Goal: Task Accomplishment & Management: Manage account settings

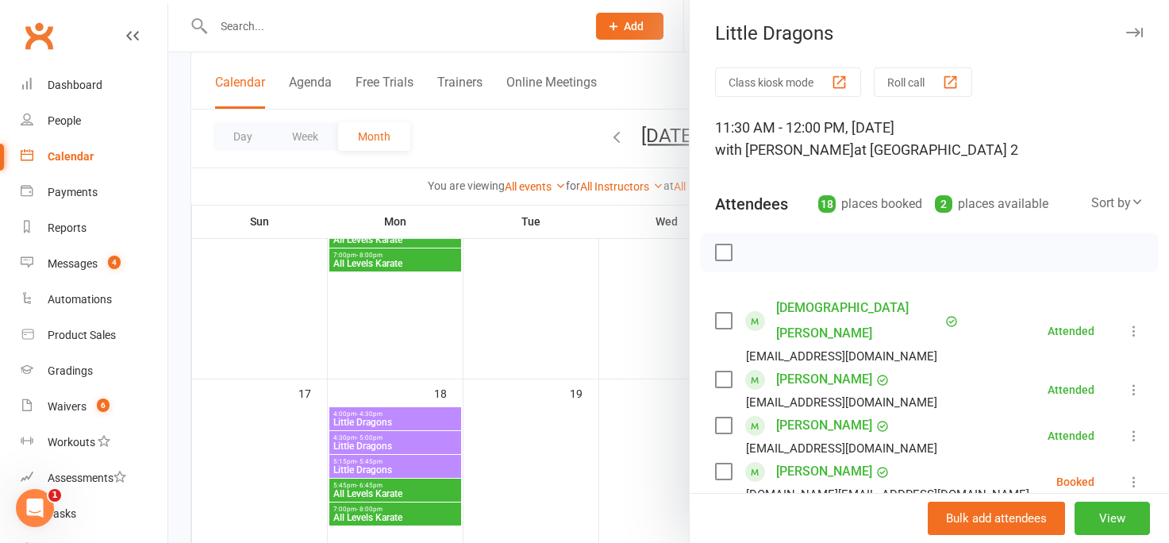
scroll to position [11, 0]
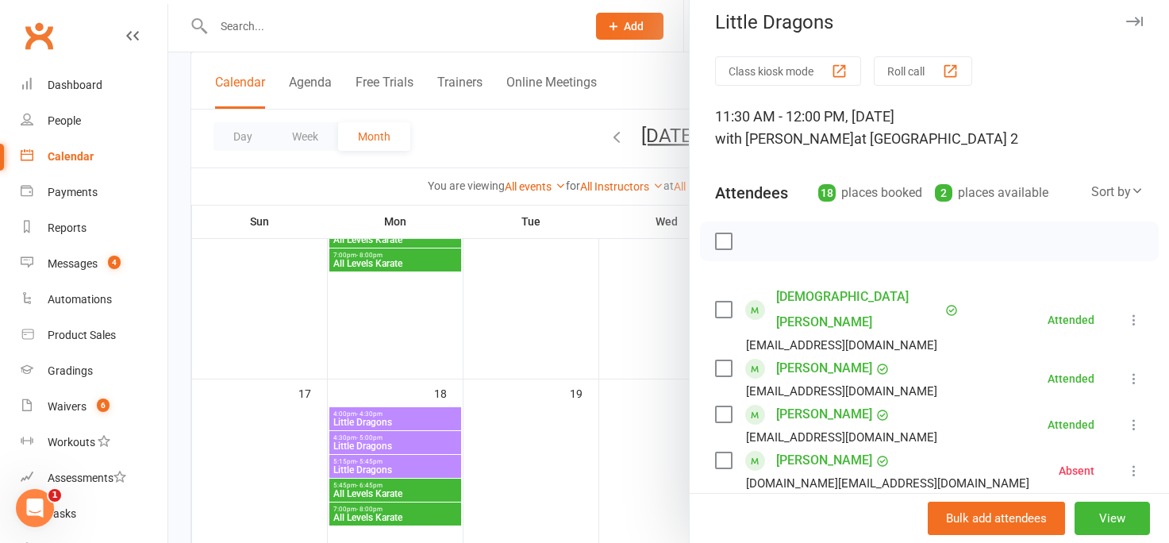
click at [659, 324] on div at bounding box center [668, 271] width 1001 height 543
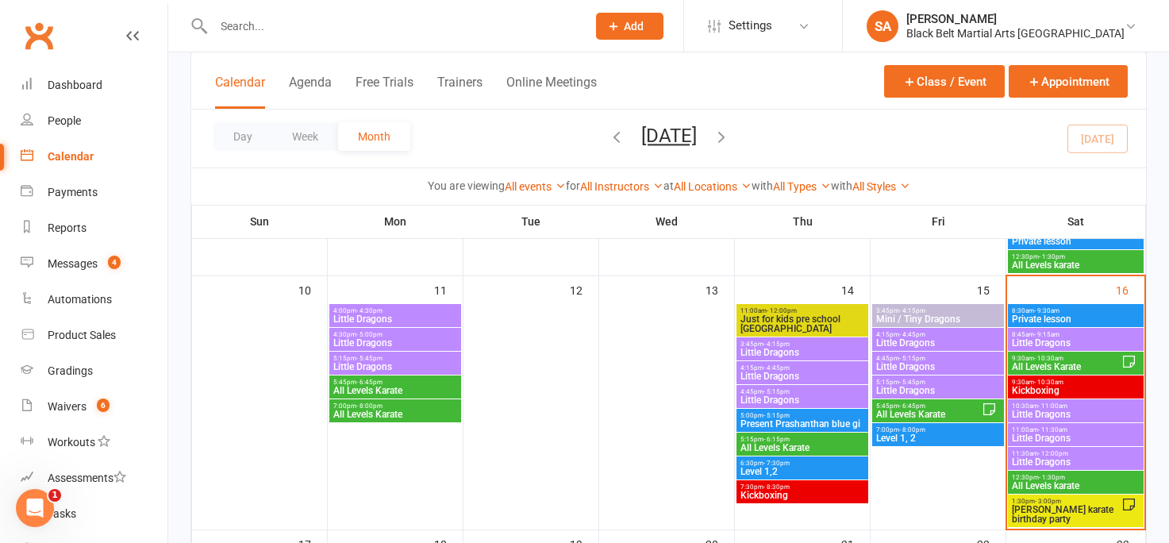
scroll to position [610, 0]
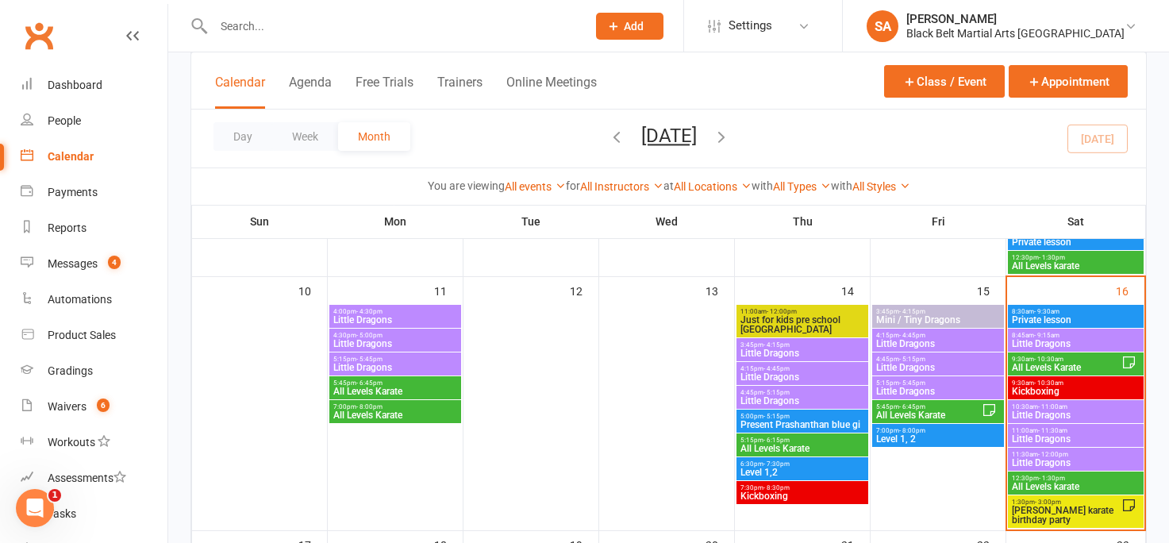
click at [1040, 363] on span "All Levels Karate" at bounding box center [1066, 368] width 110 height 10
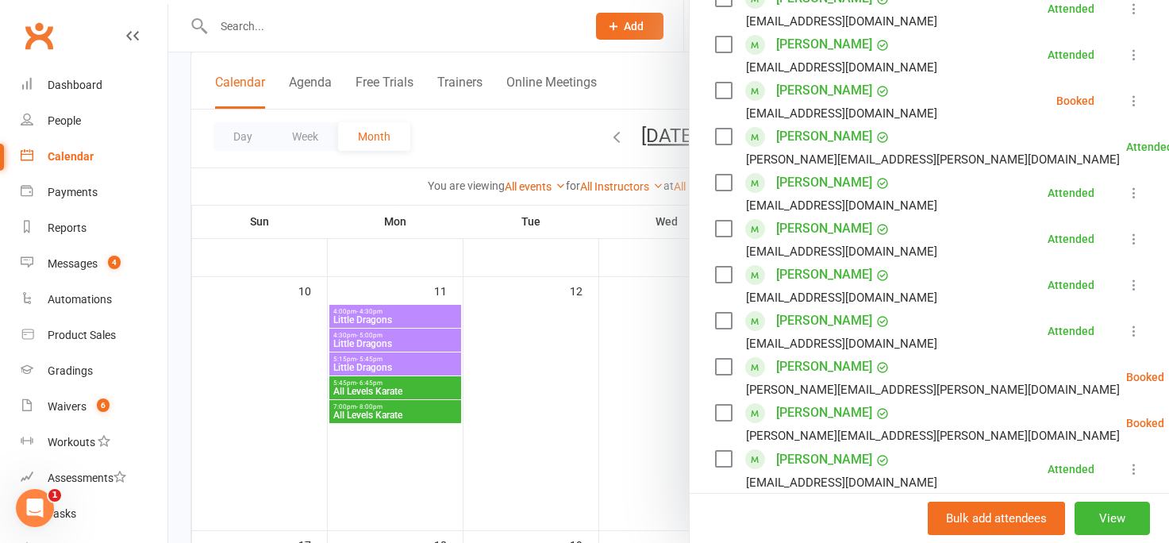
scroll to position [690, 0]
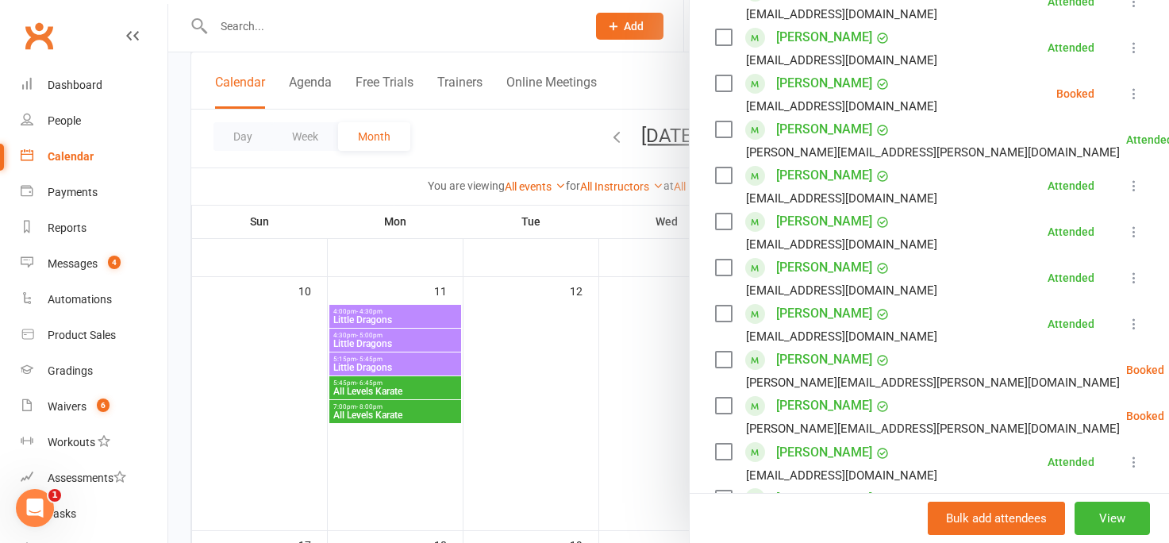
click at [774, 418] on div "[PERSON_NAME][EMAIL_ADDRESS][PERSON_NAME][DOMAIN_NAME]" at bounding box center [933, 428] width 374 height 21
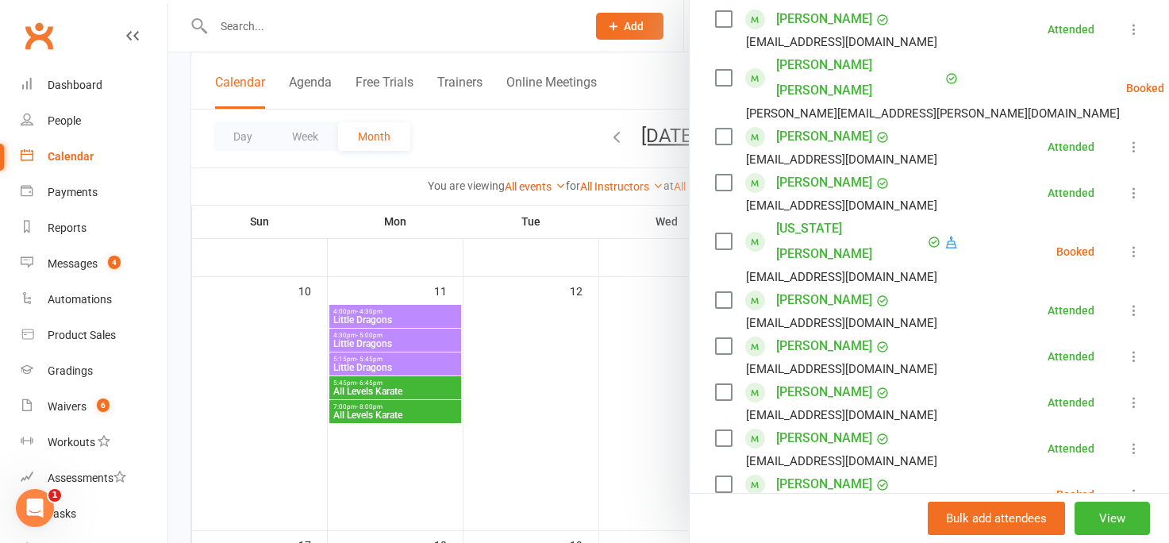
scroll to position [279, 0]
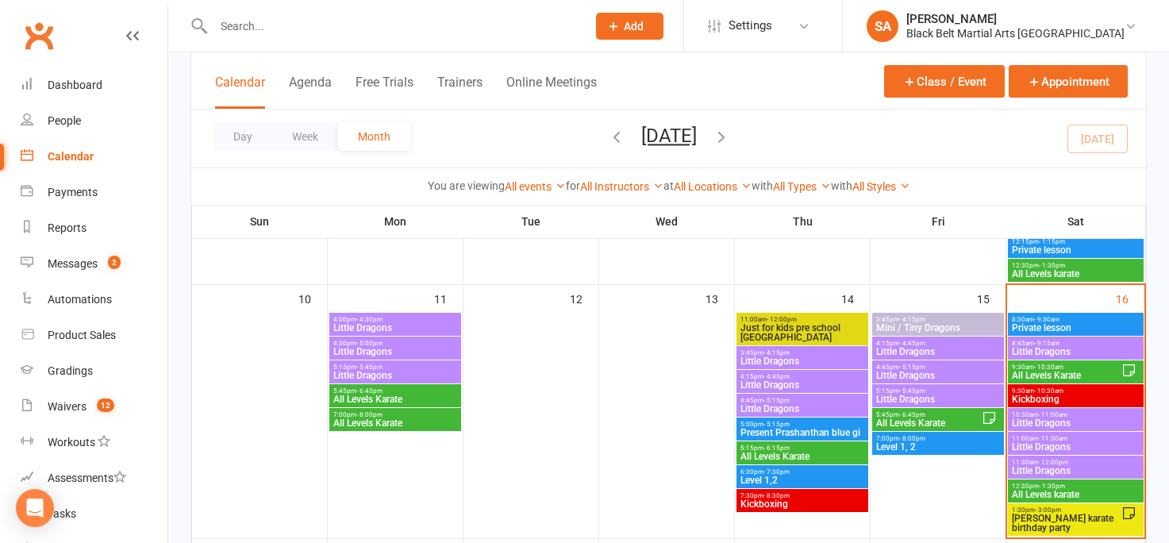
click at [1034, 371] on span "All Levels Karate" at bounding box center [1066, 376] width 110 height 10
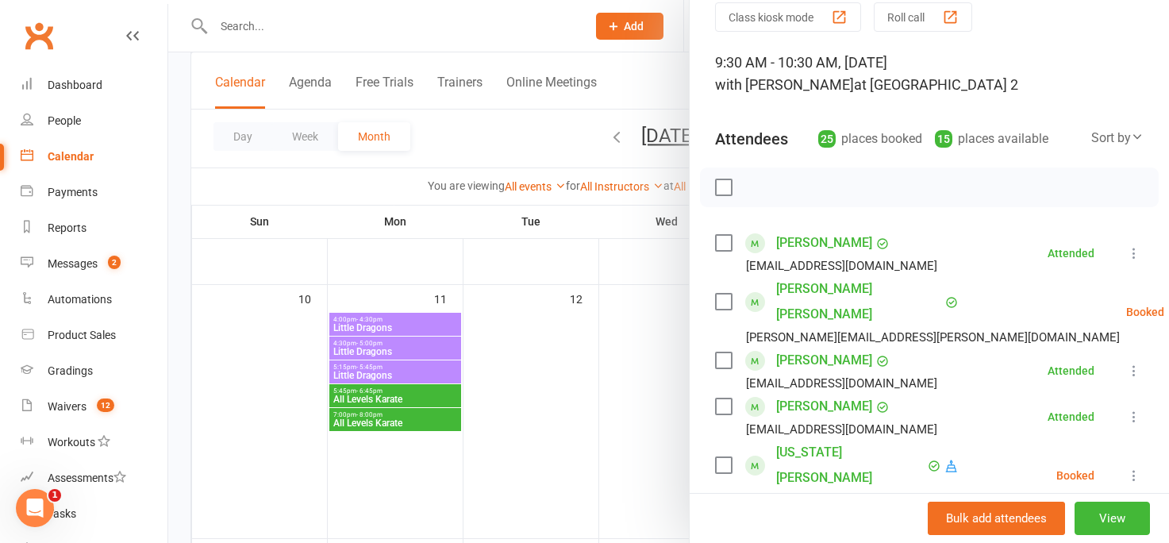
scroll to position [75, 0]
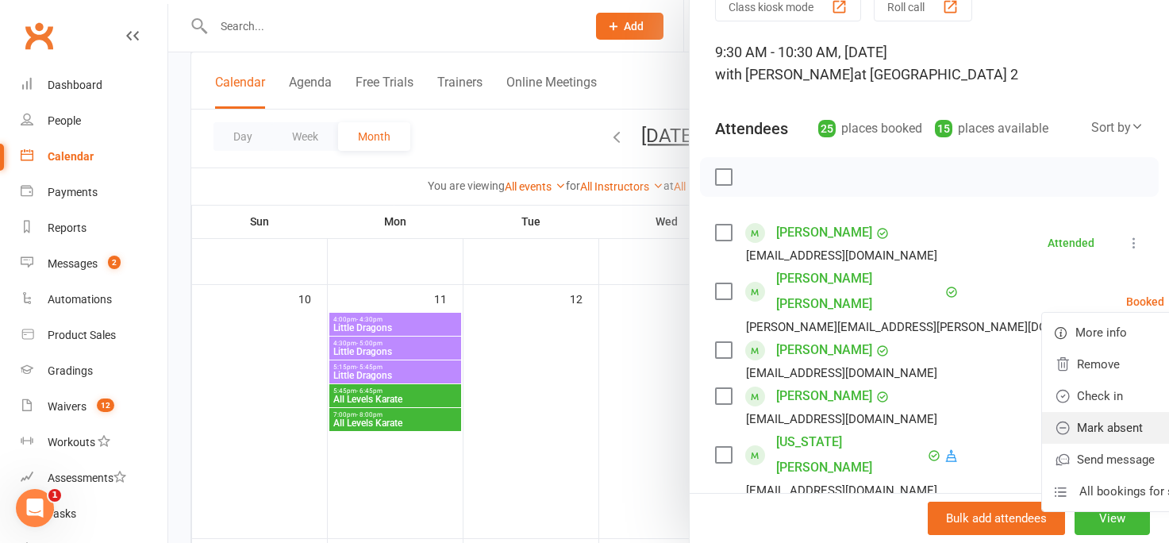
click at [1045, 416] on link "Mark absent" at bounding box center [1127, 428] width 171 height 32
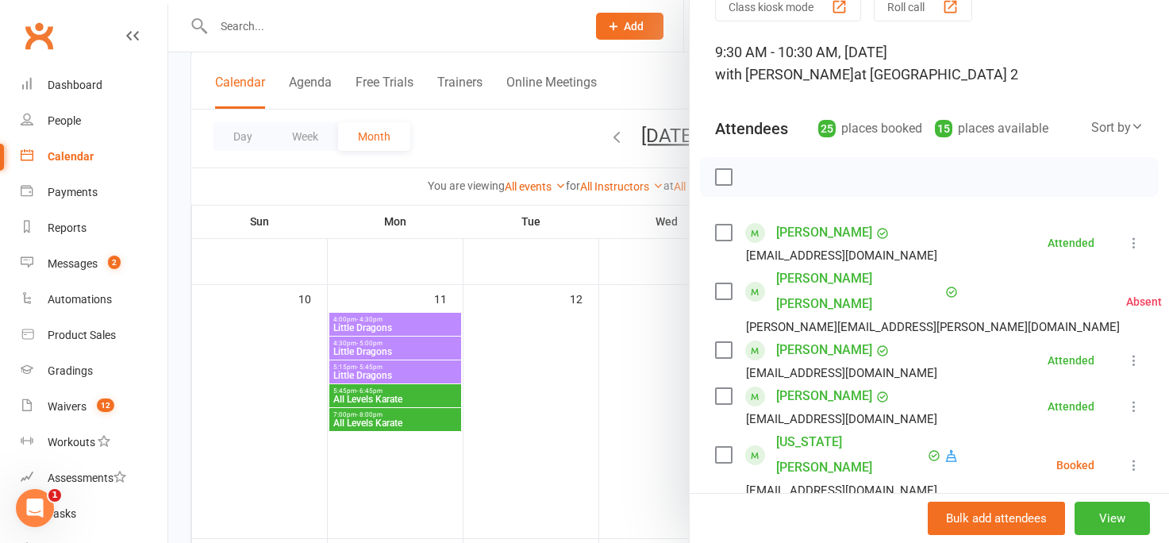
click at [1136, 457] on icon at bounding box center [1134, 465] width 16 height 16
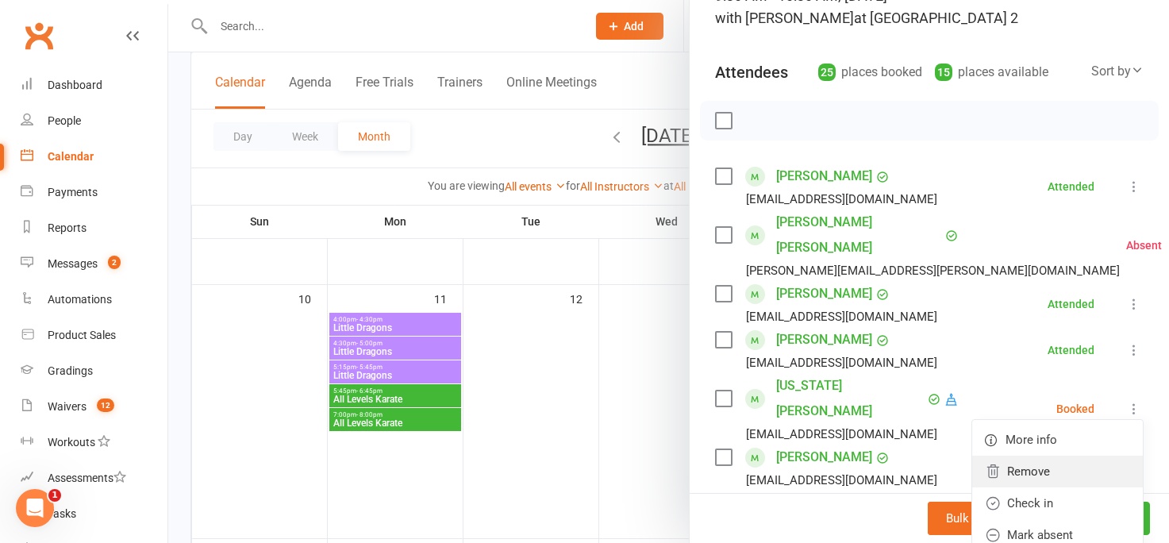
scroll to position [158, 0]
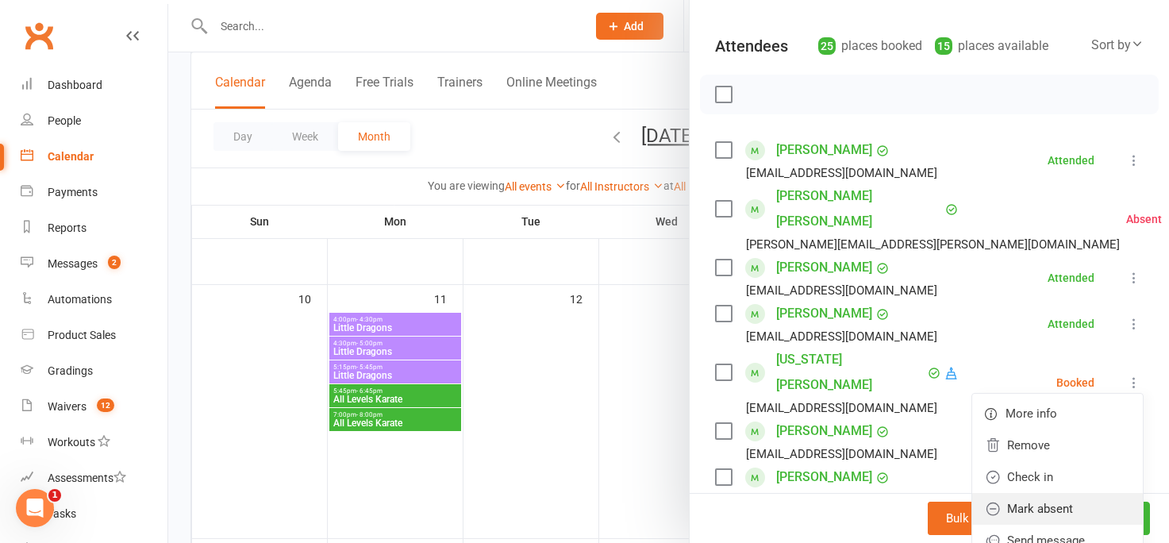
click at [1056, 493] on link "Mark absent" at bounding box center [1057, 509] width 171 height 32
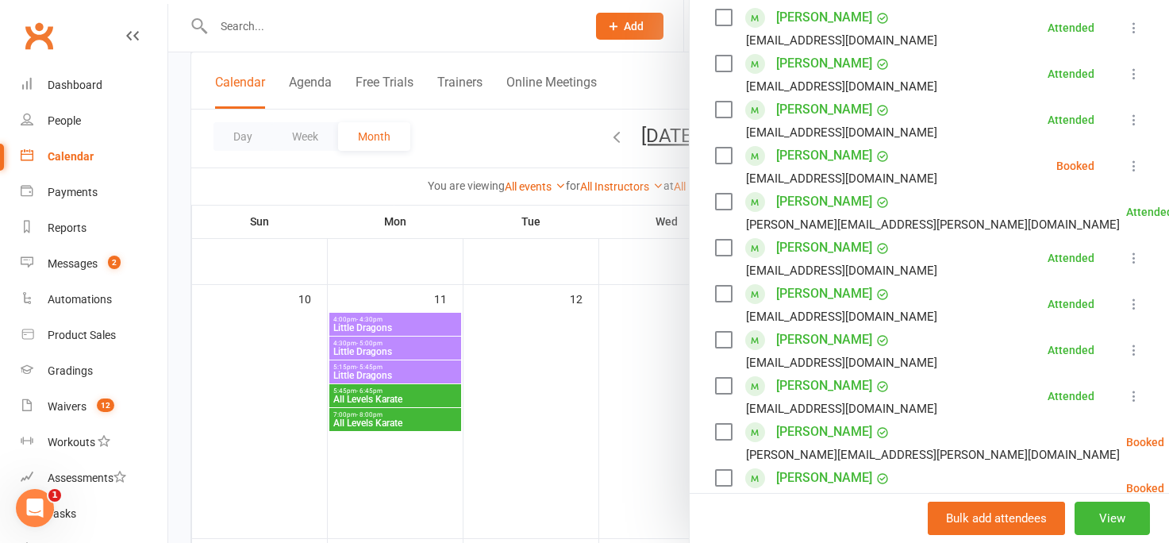
scroll to position [621, 0]
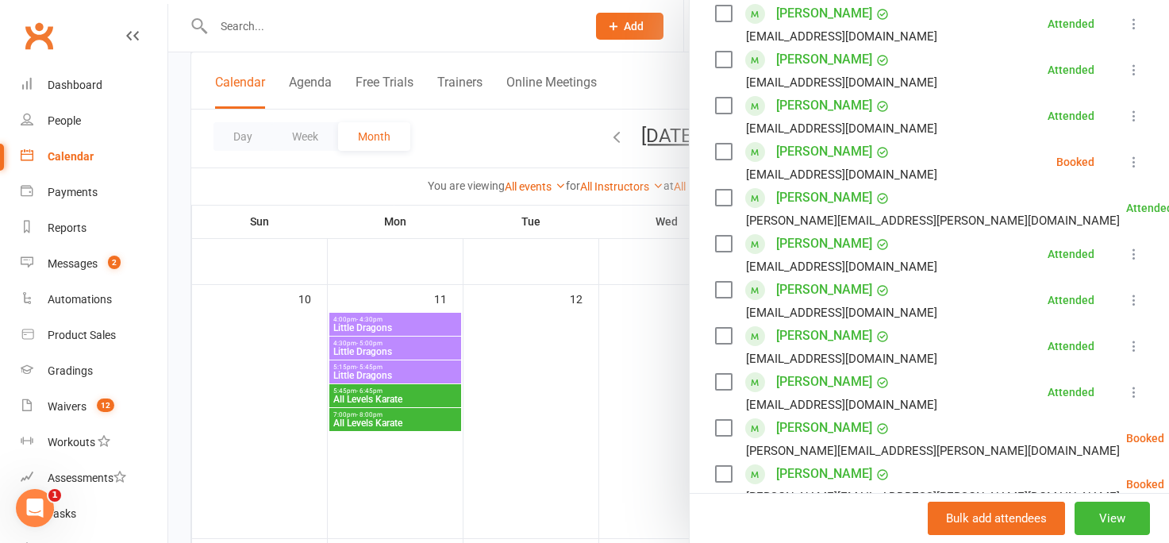
click at [722, 144] on label at bounding box center [723, 152] width 16 height 16
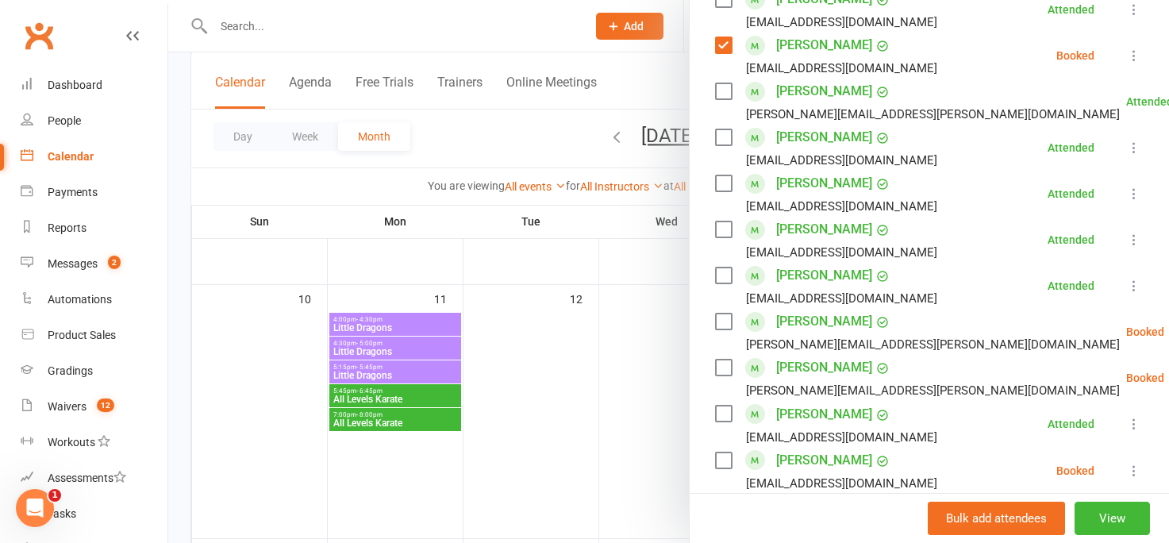
scroll to position [742, 0]
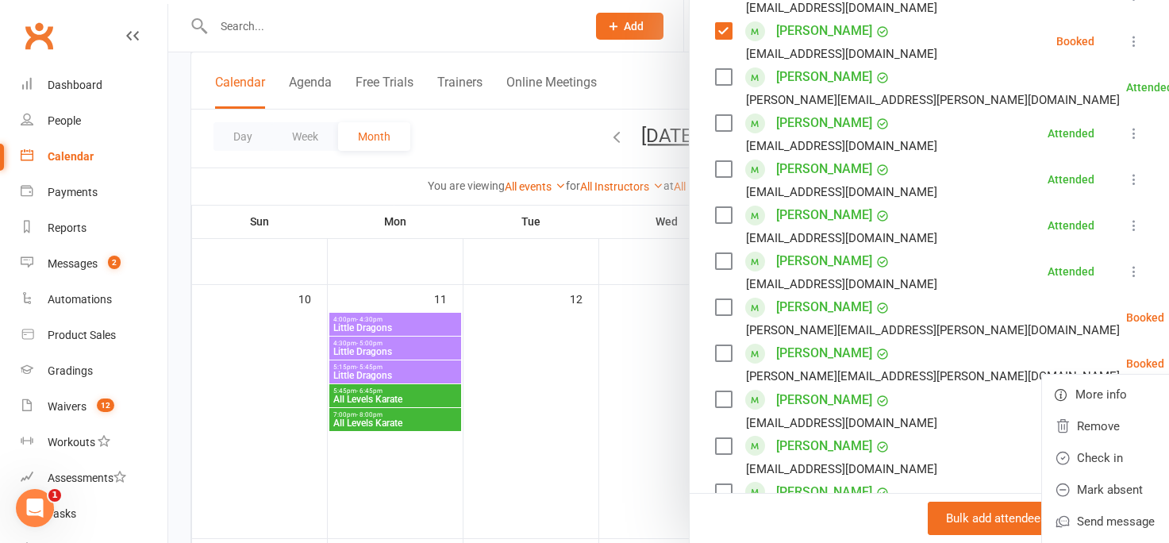
click at [632, 364] on div at bounding box center [668, 271] width 1001 height 543
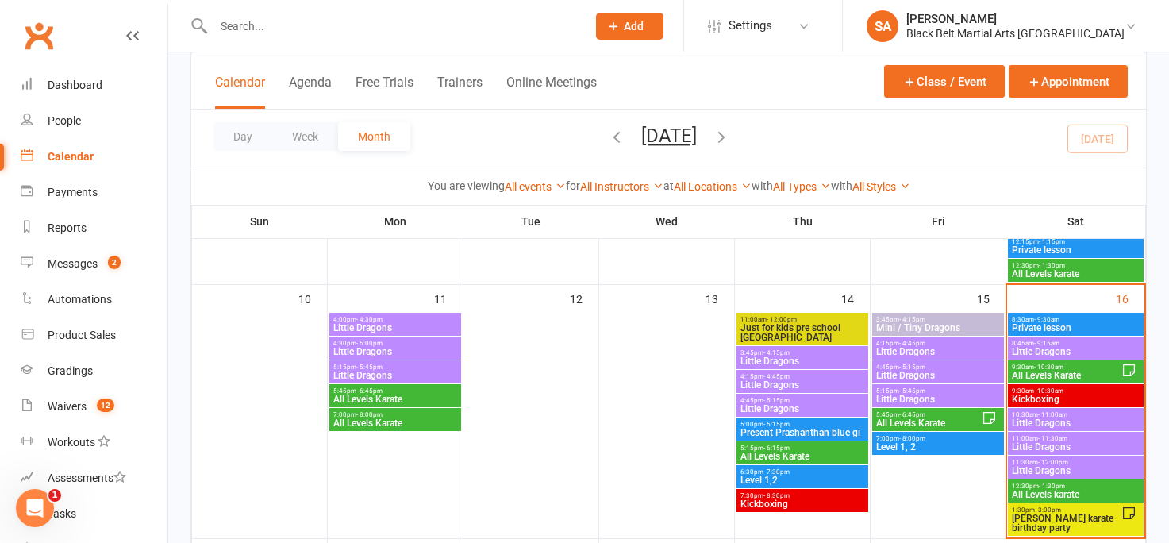
click at [1043, 367] on span "- 10:30am" at bounding box center [1048, 366] width 29 height 7
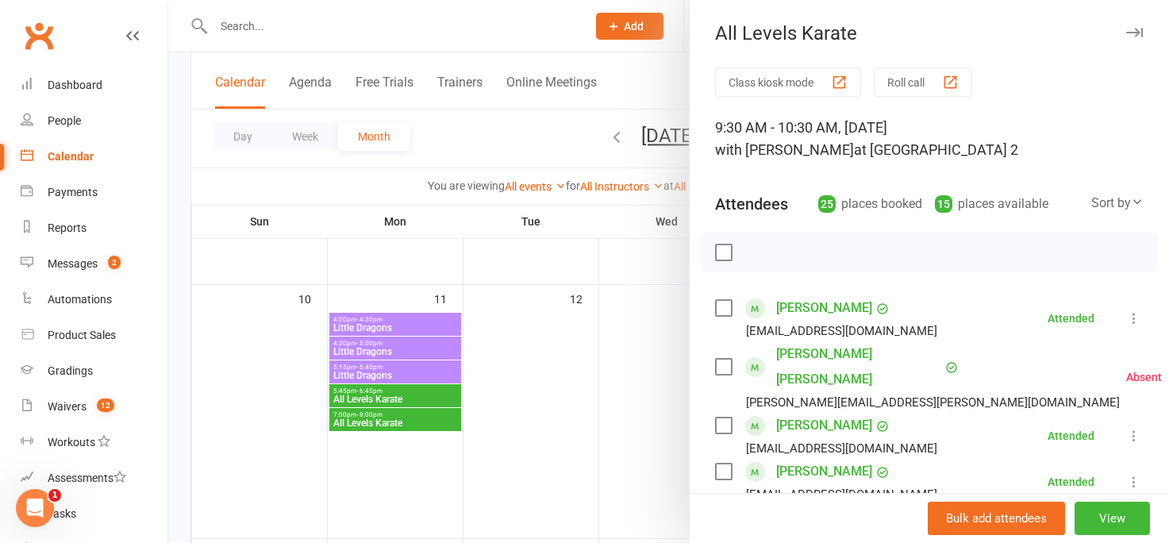
click at [606, 45] on div at bounding box center [668, 271] width 1001 height 543
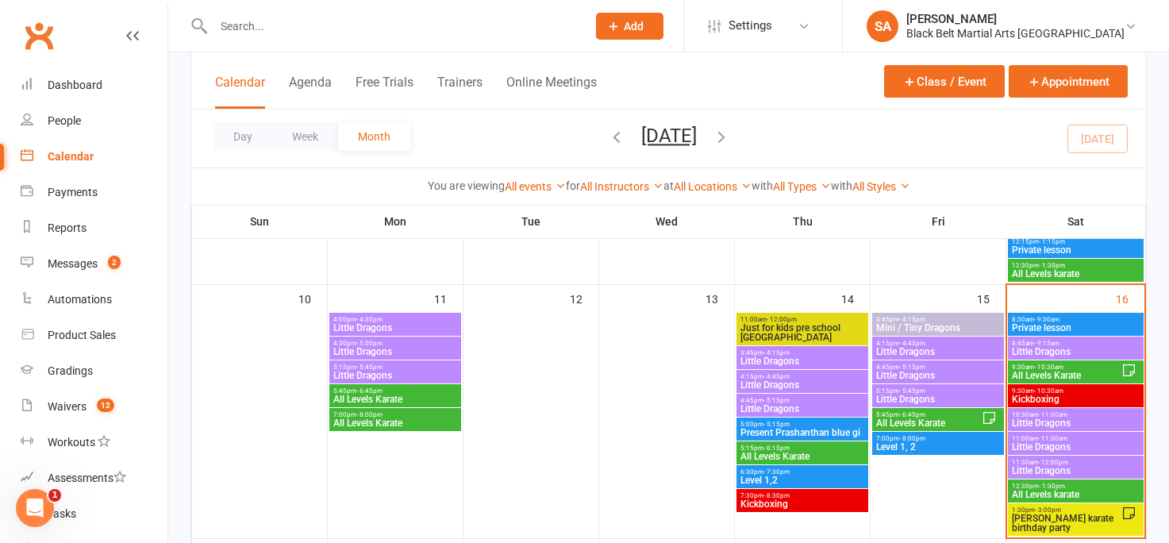
click at [1034, 521] on span "[PERSON_NAME] karate birthday party" at bounding box center [1066, 522] width 110 height 19
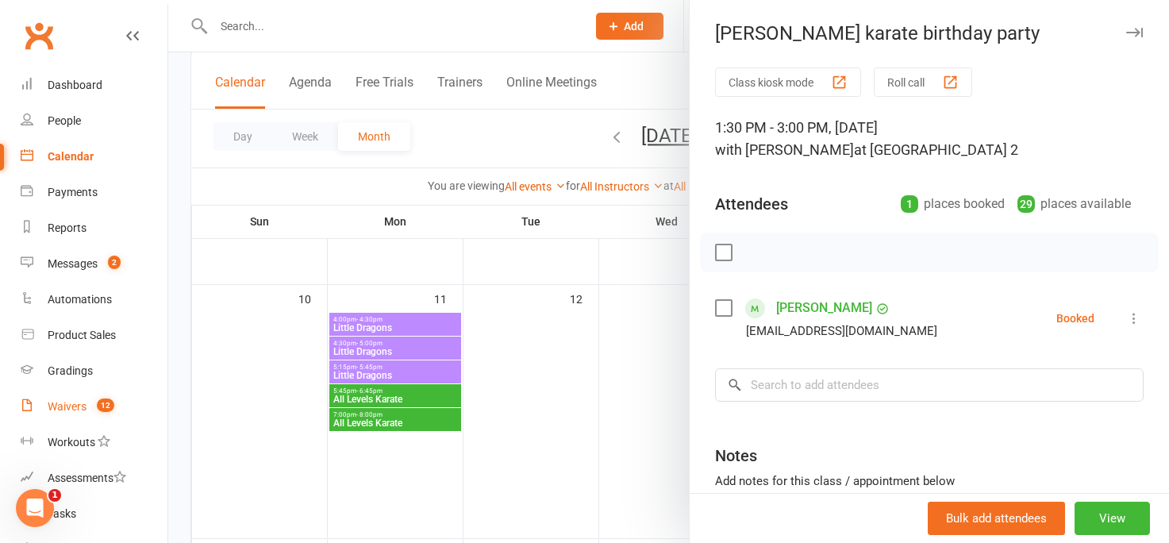
click at [69, 410] on div "Waivers" at bounding box center [67, 406] width 39 height 13
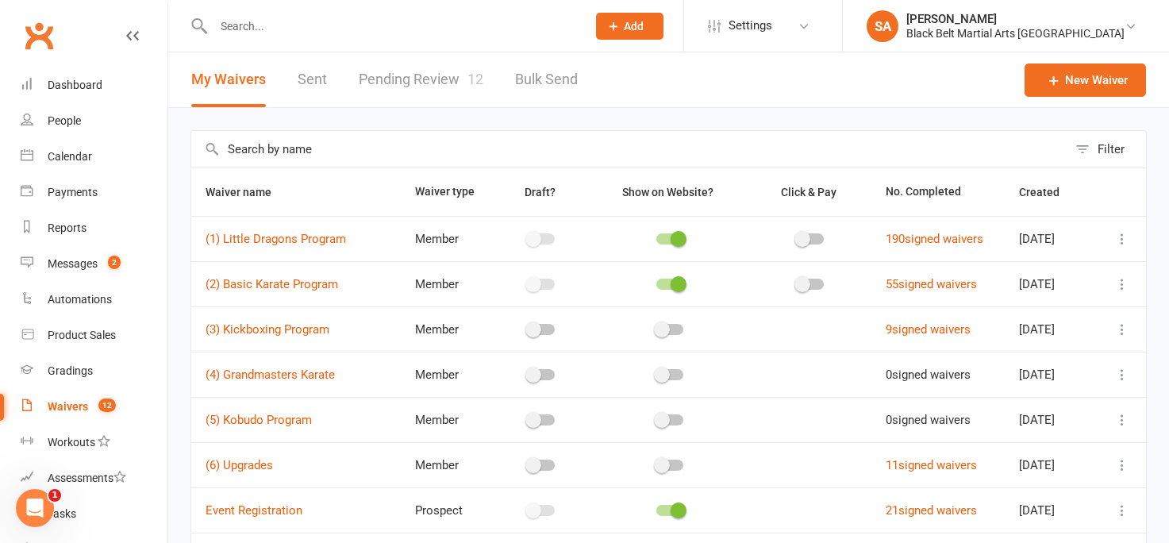
click at [425, 80] on link "Pending Review 12" at bounding box center [421, 79] width 125 height 55
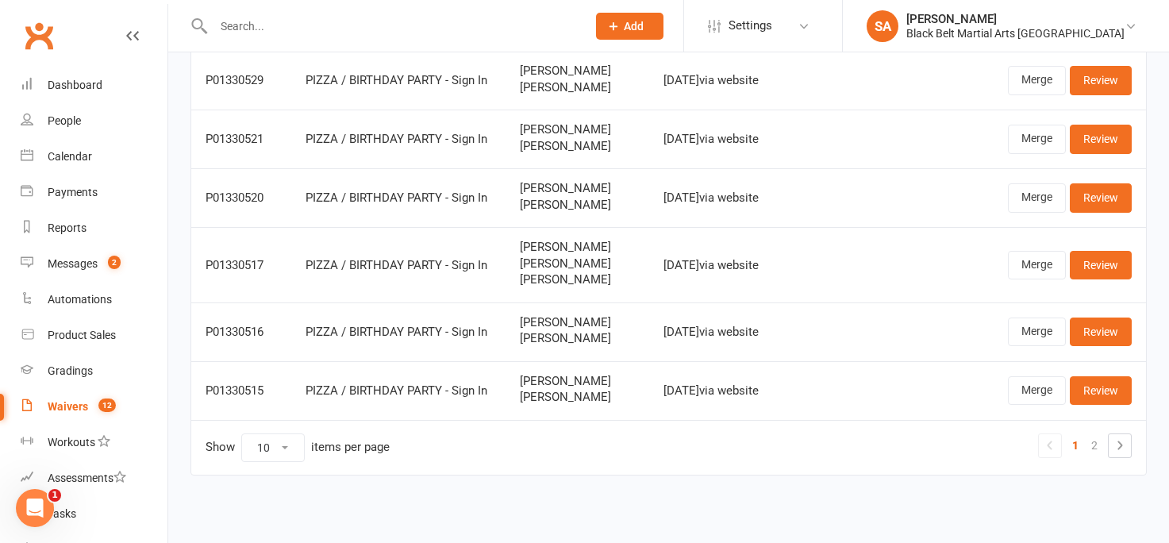
scroll to position [409, 0]
click at [1097, 454] on link "2" at bounding box center [1094, 445] width 19 height 22
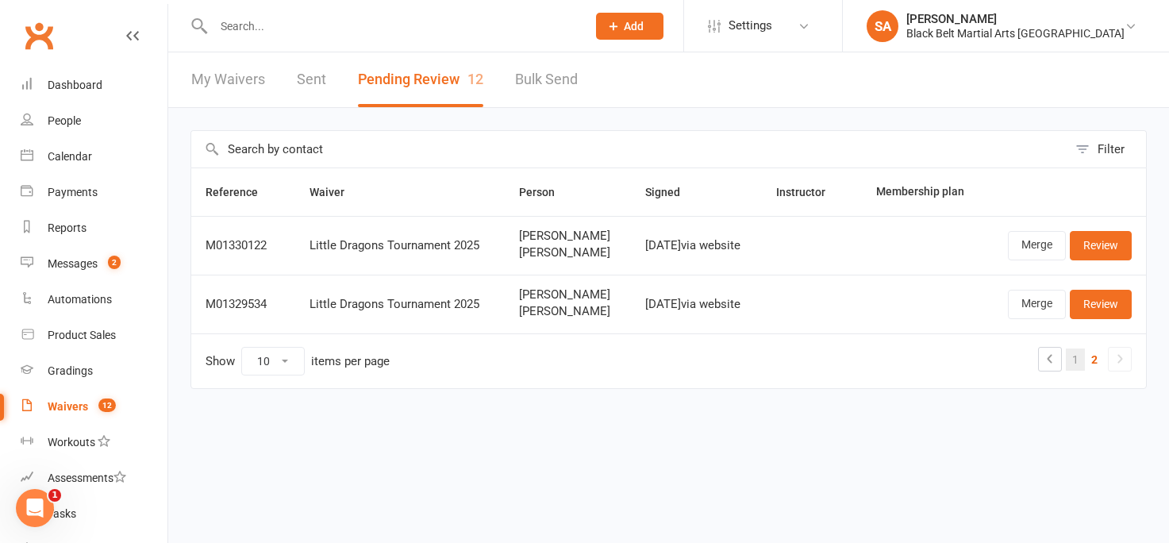
click at [1076, 360] on link "1" at bounding box center [1075, 359] width 19 height 22
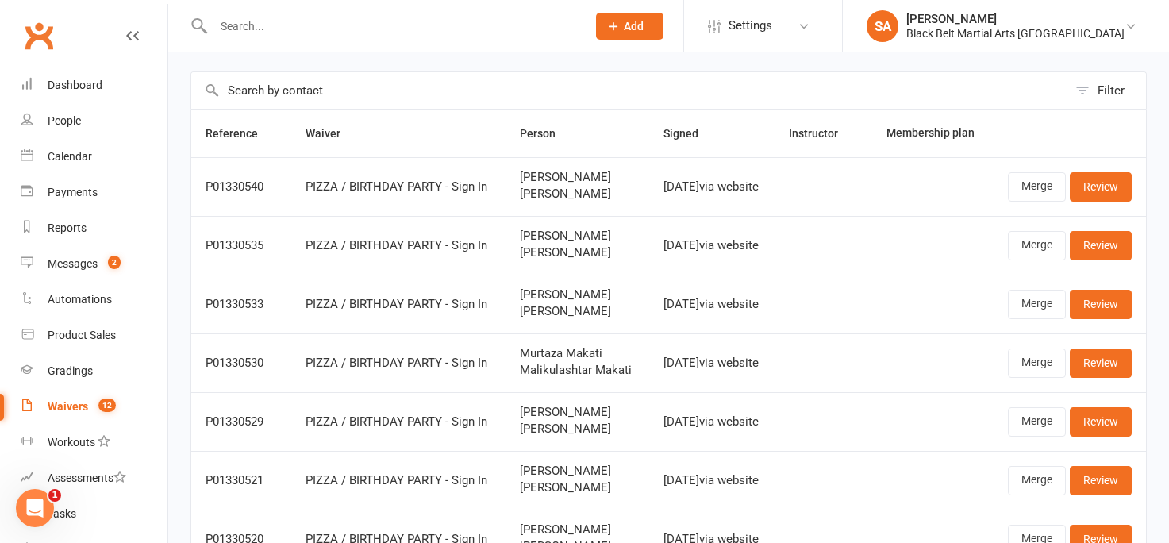
scroll to position [58, 0]
click at [83, 267] on div "Messages" at bounding box center [73, 263] width 50 height 13
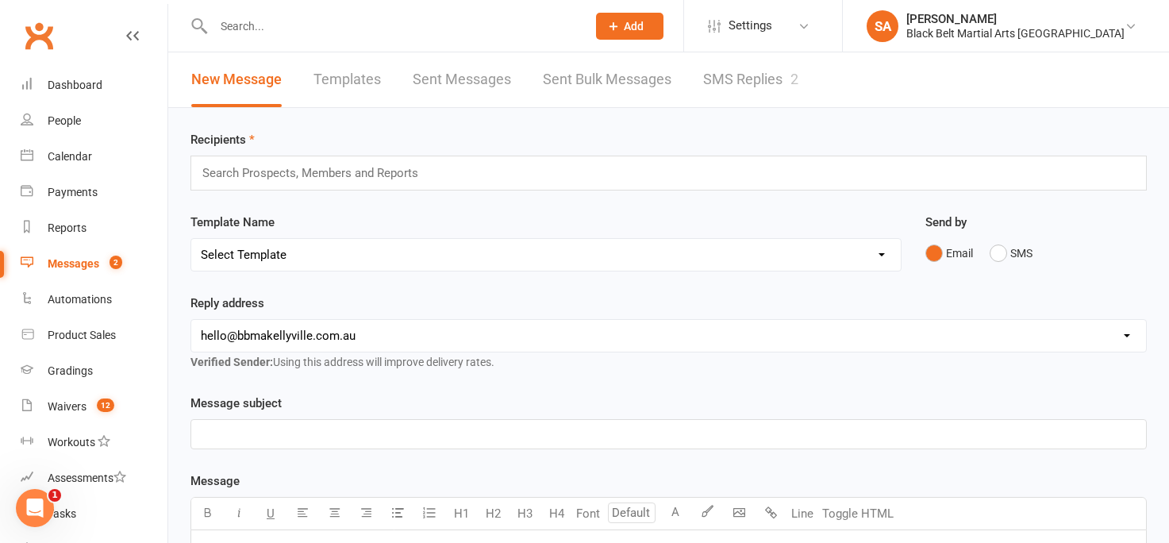
click at [754, 85] on link "SMS Replies 2" at bounding box center [750, 79] width 95 height 55
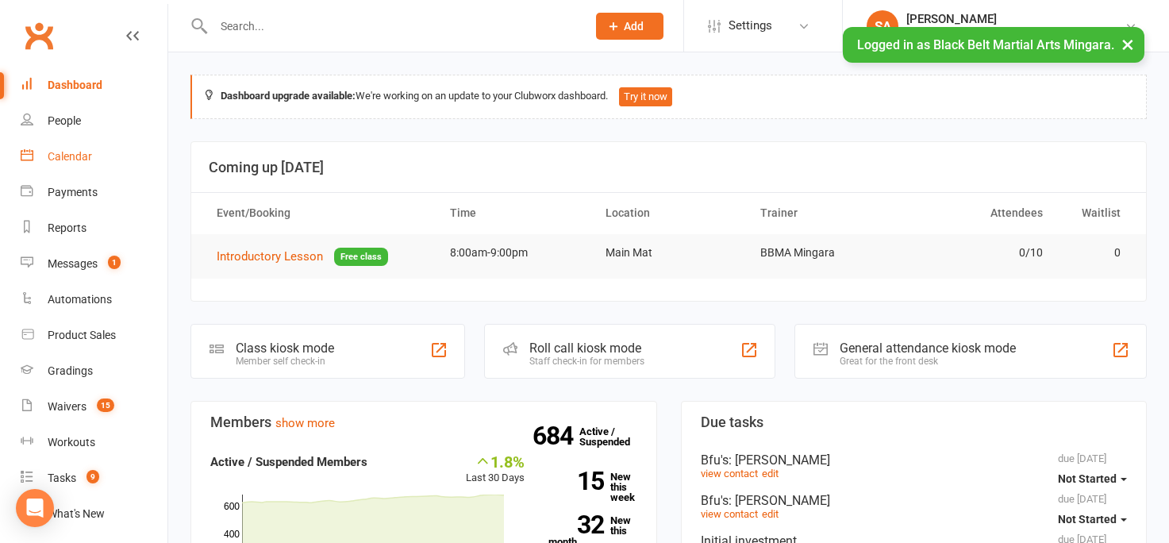
click at [67, 164] on link "Calendar" at bounding box center [94, 157] width 147 height 36
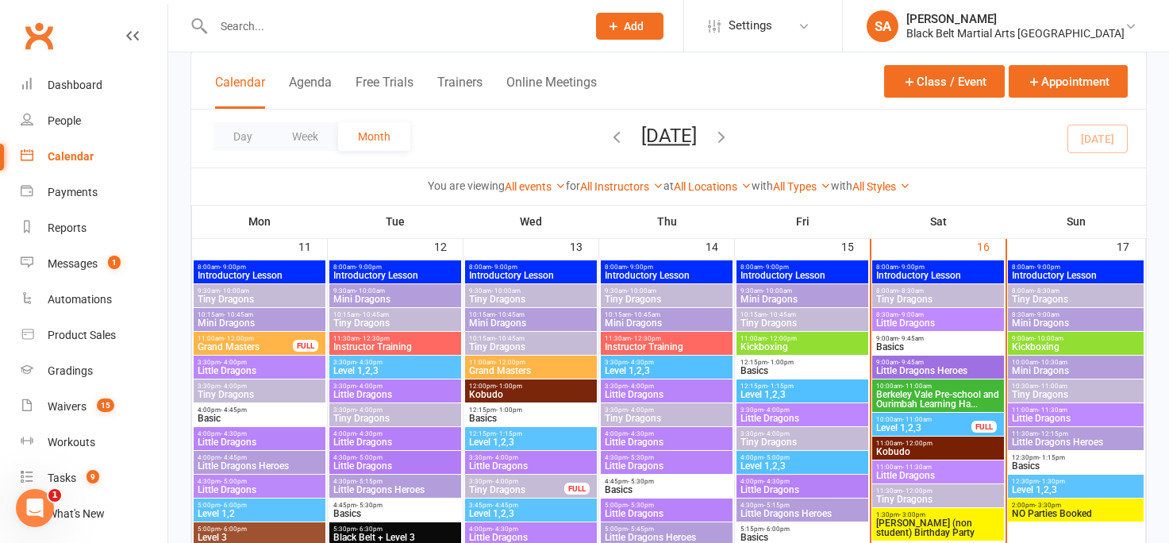
scroll to position [1255, 0]
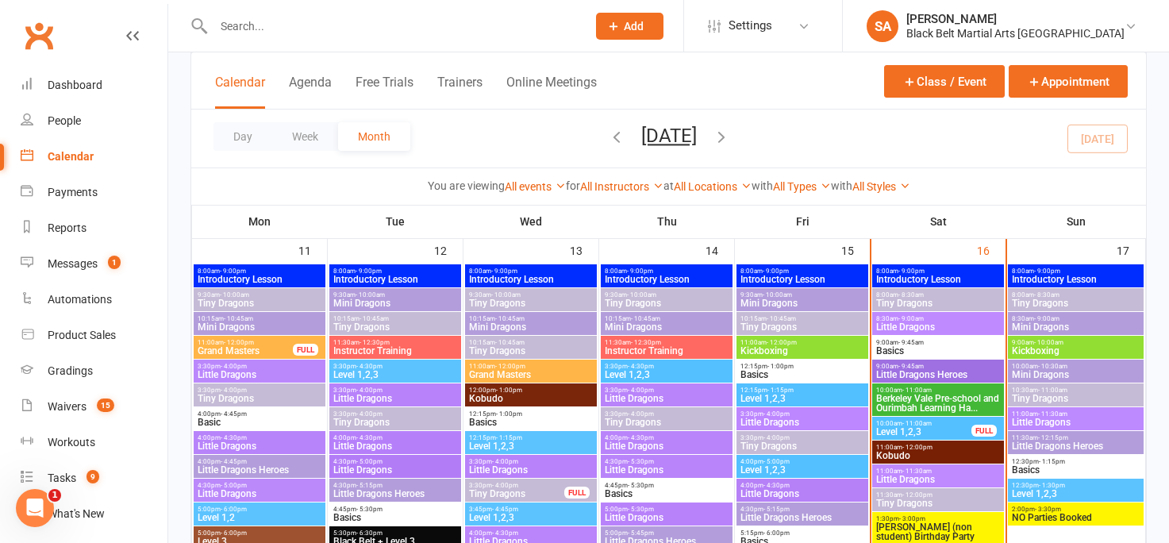
click at [911, 430] on span "Level 1,2,3" at bounding box center [923, 432] width 97 height 10
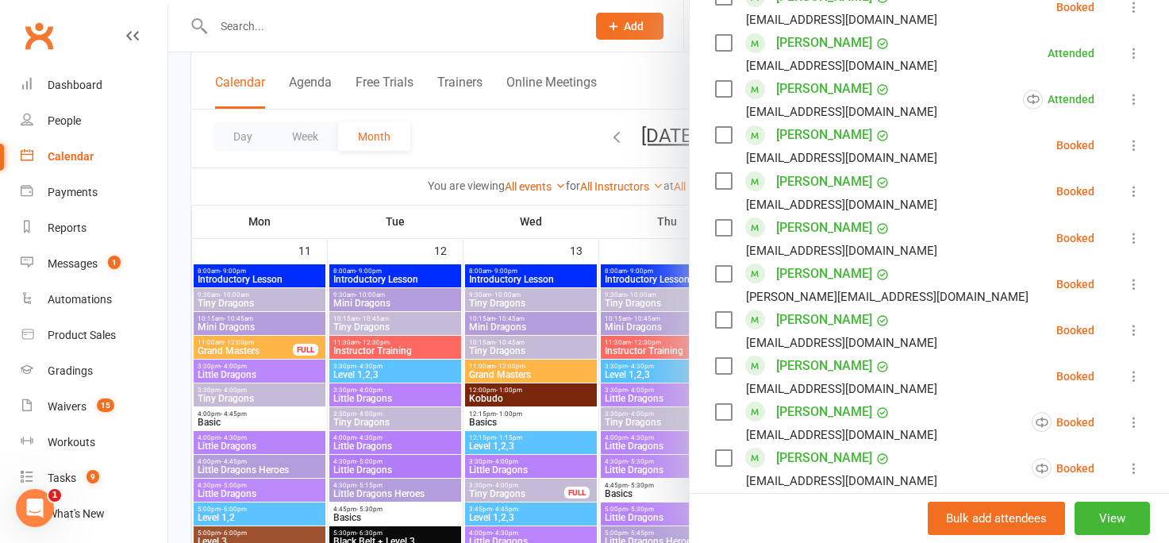
scroll to position [1255, 0]
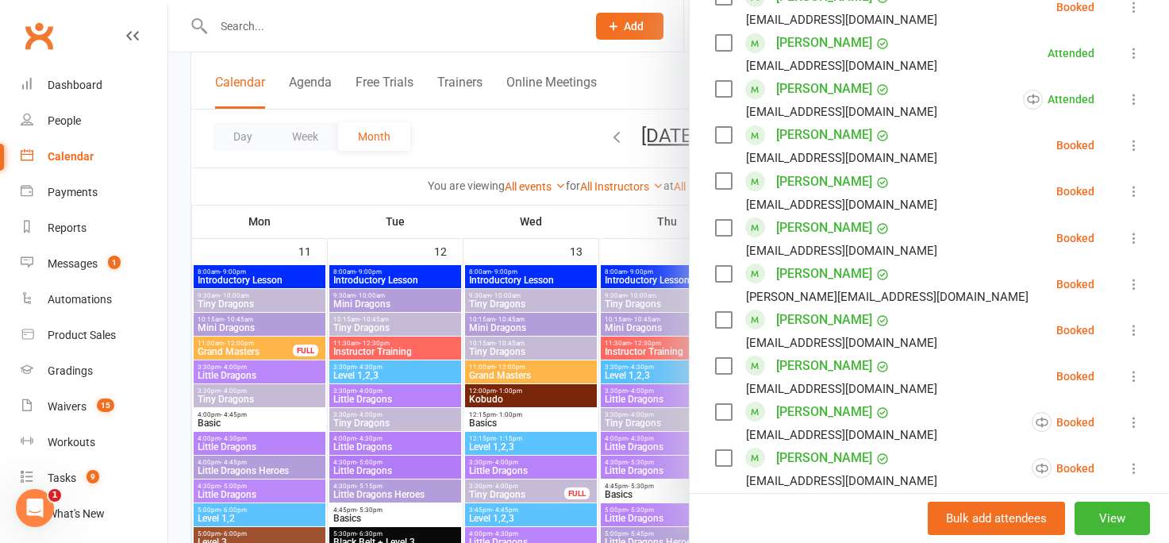
click at [518, 146] on div at bounding box center [668, 271] width 1001 height 543
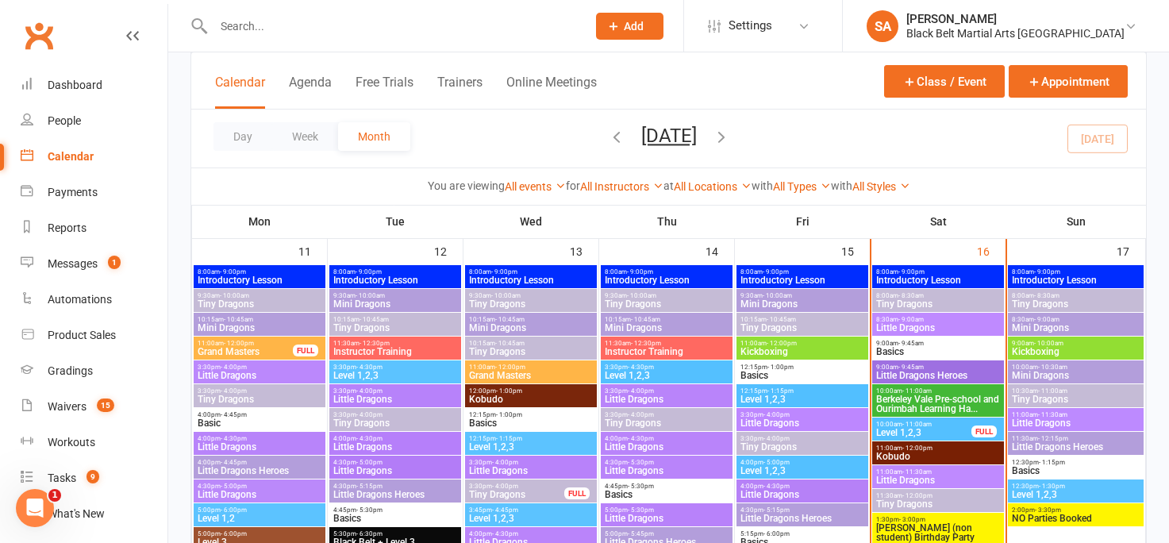
click at [894, 452] on span "Kobudo" at bounding box center [937, 457] width 125 height 10
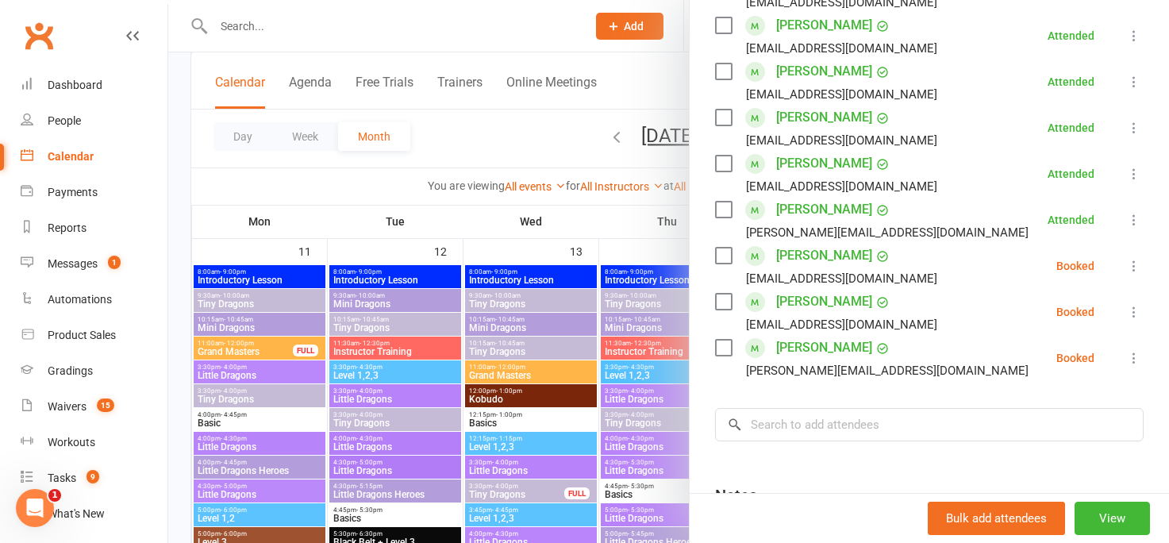
scroll to position [465, 0]
click at [526, 146] on div at bounding box center [668, 271] width 1001 height 543
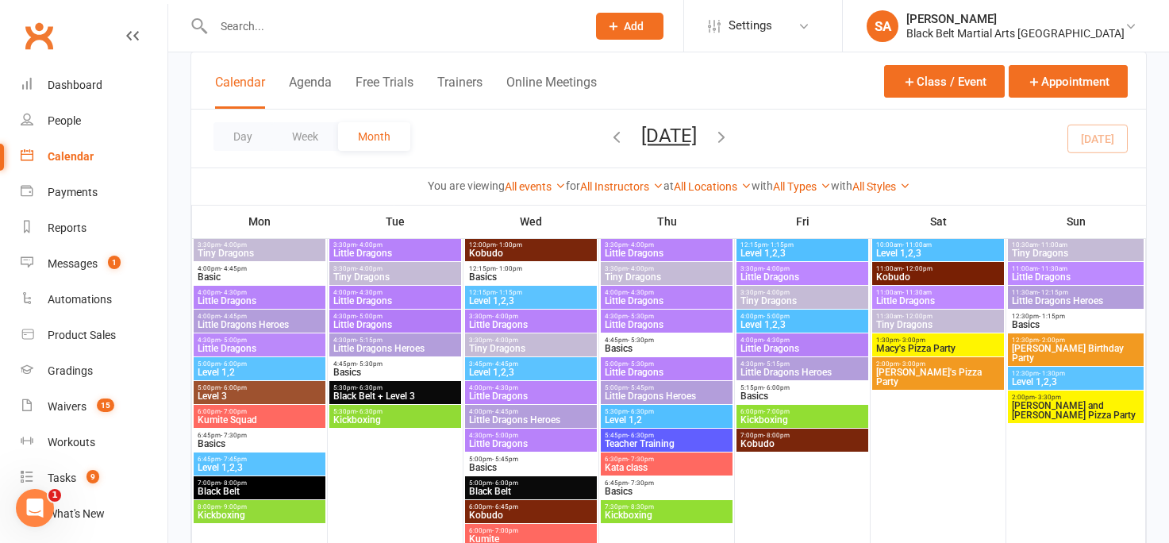
scroll to position [0, 0]
